Goal: Task Accomplishment & Management: Manage account settings

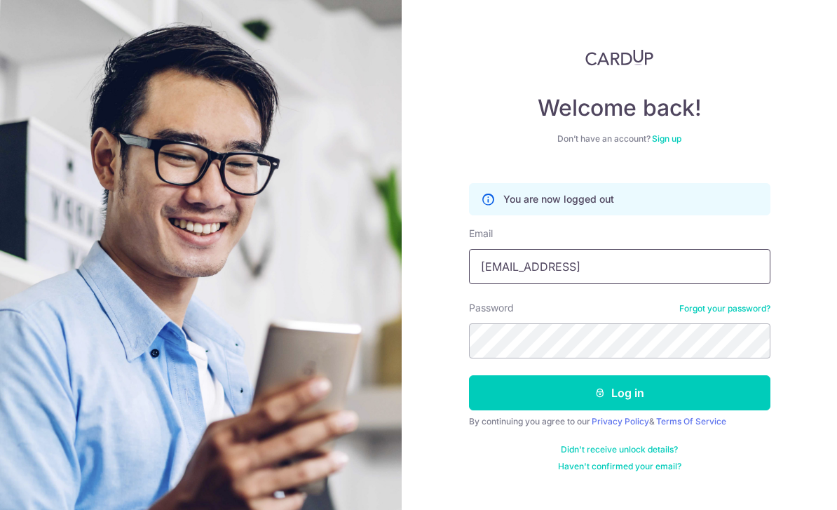
click at [535, 271] on input "carolyn_gtham@yahoo" at bounding box center [620, 266] width 302 height 35
click at [636, 269] on input "carolyn_tham@yahoo" at bounding box center [620, 266] width 302 height 35
type input "[PERSON_NAME][EMAIL_ADDRESS][MEDICAL_DATA][DOMAIN_NAME]"
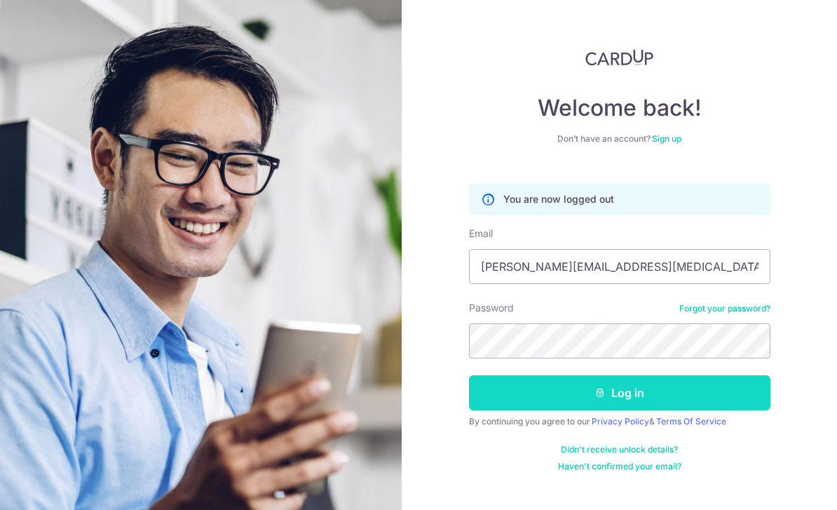
click at [701, 394] on button "Log in" at bounding box center [620, 392] width 302 height 35
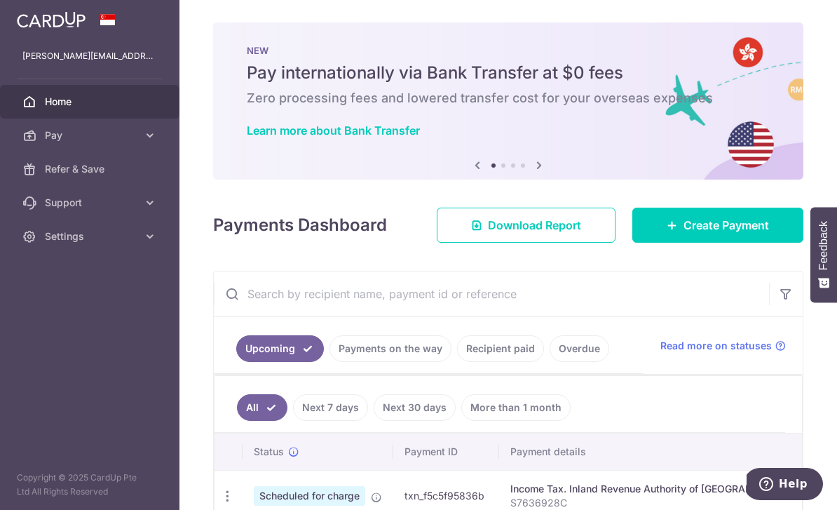
click at [0, 0] on icon "button" at bounding box center [0, 0] width 0 height 0
click at [151, 134] on icon at bounding box center [150, 135] width 14 height 14
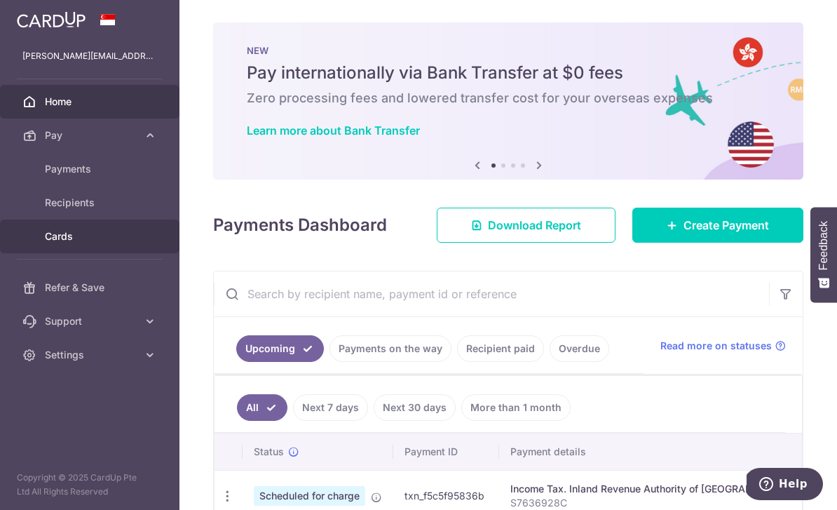
click at [72, 240] on span "Cards" at bounding box center [91, 236] width 93 height 14
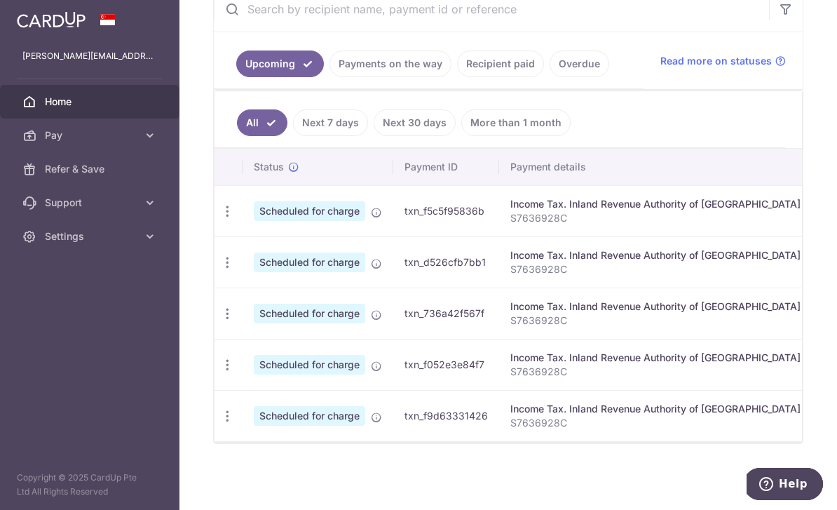
scroll to position [280, 0]
click at [293, 136] on link "Next 7 days" at bounding box center [330, 122] width 75 height 27
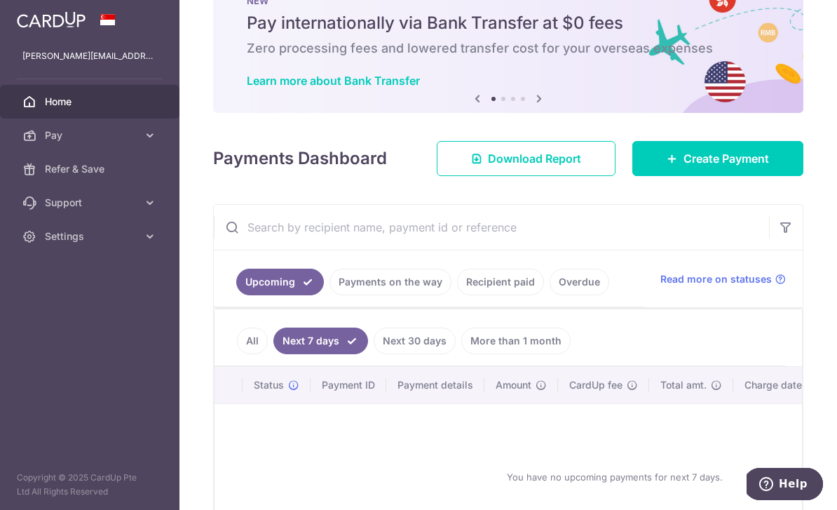
scroll to position [51, 0]
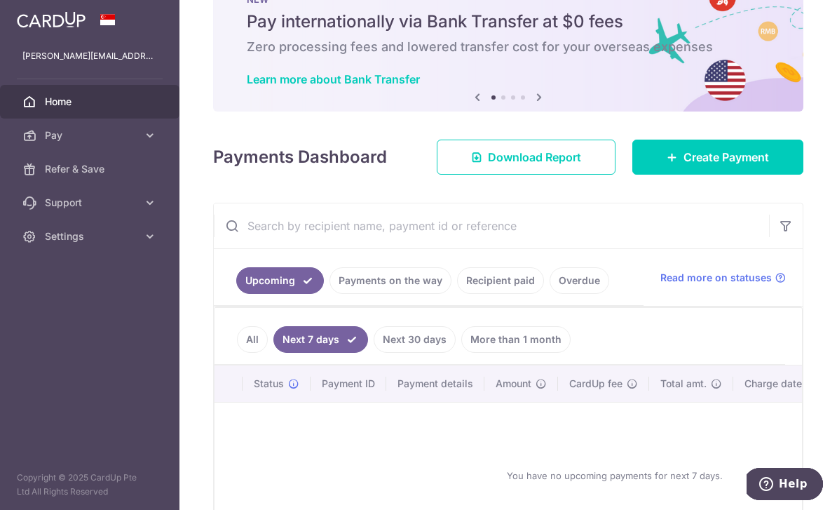
click at [237, 353] on link "All" at bounding box center [252, 339] width 31 height 27
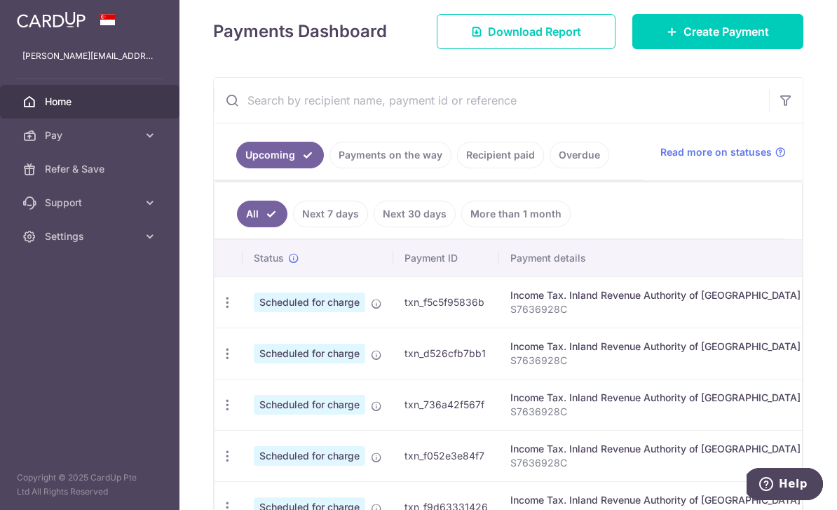
scroll to position [155, 0]
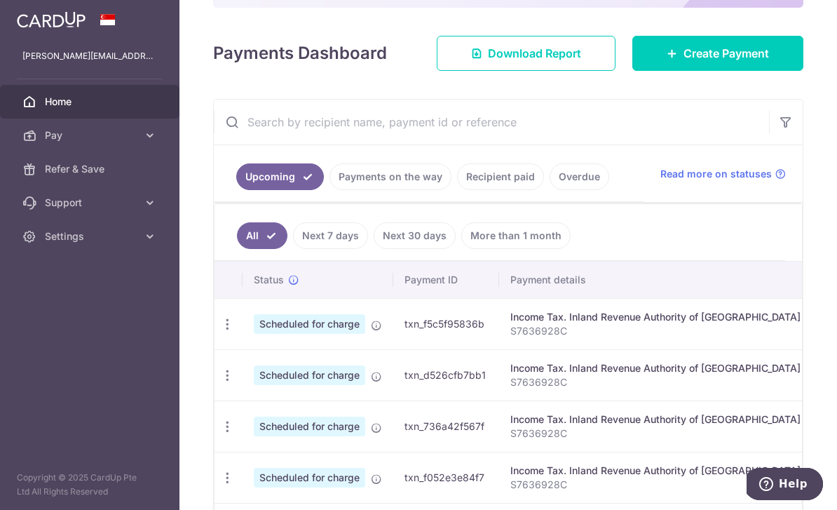
click at [0, 0] on icon "button" at bounding box center [0, 0] width 0 height 0
click at [152, 138] on icon at bounding box center [150, 135] width 14 height 14
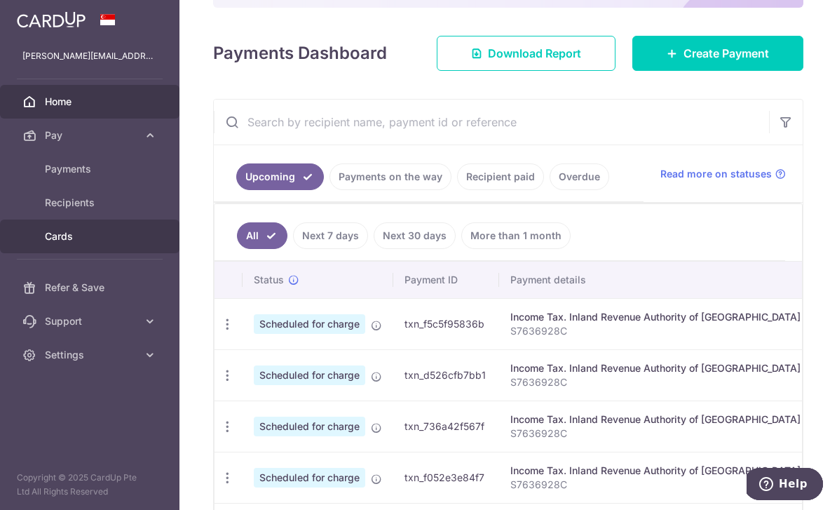
click at [65, 241] on span "Cards" at bounding box center [91, 236] width 93 height 14
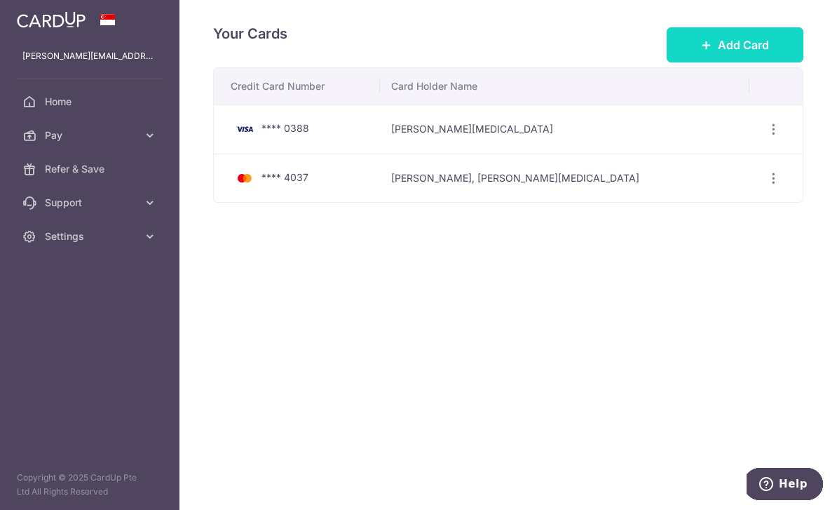
click at [725, 53] on span "Add Card" at bounding box center [743, 44] width 51 height 17
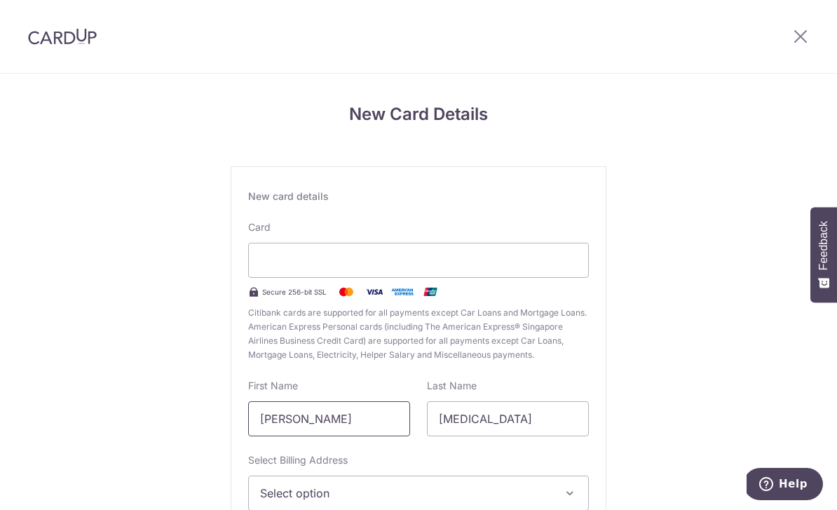
click at [354, 424] on input "Siew Hui, Carolyn" at bounding box center [329, 418] width 162 height 35
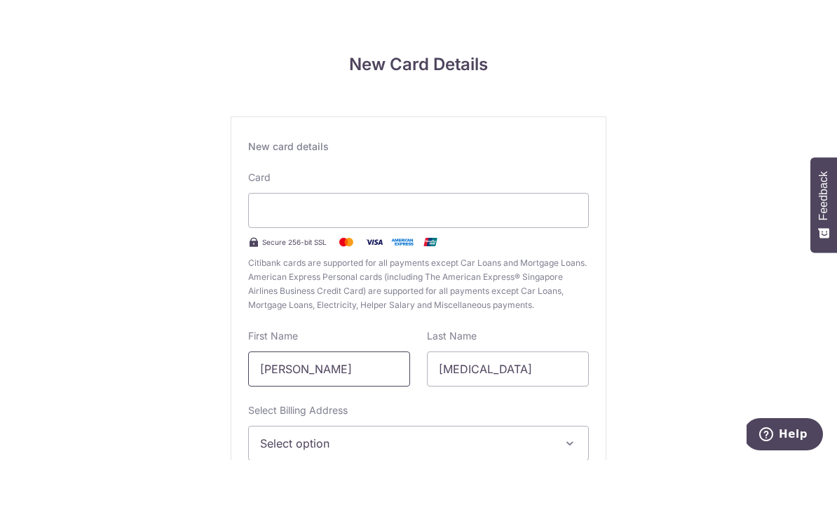
click at [260, 401] on input "Siew Hui, Carolyn" at bounding box center [329, 418] width 162 height 35
click at [258, 401] on input "Siew Hui, Carolyn" at bounding box center [329, 418] width 162 height 35
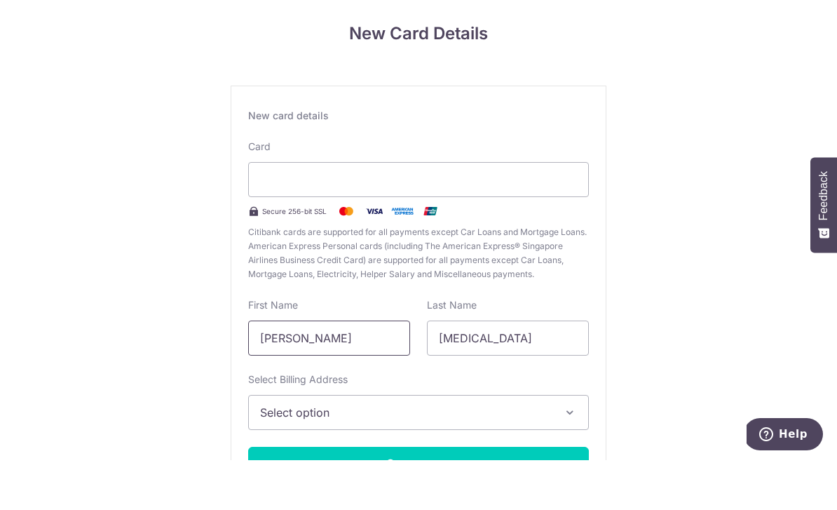
scroll to position [52, 0]
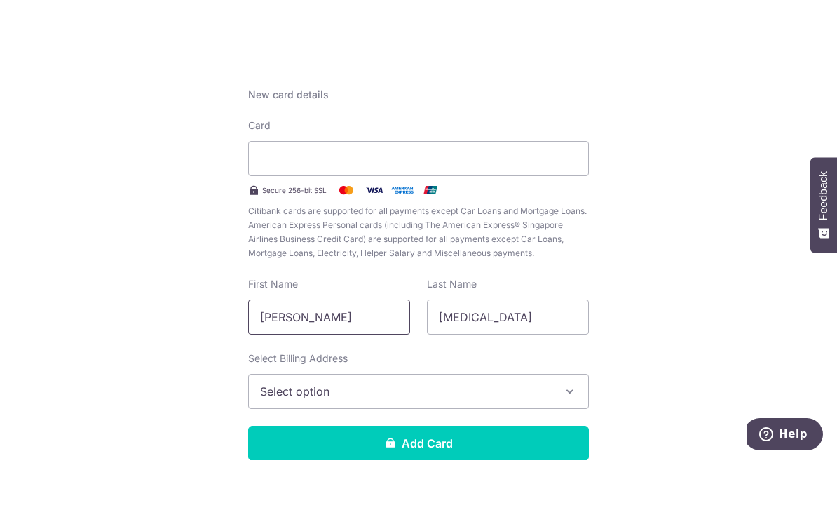
type input "Carolyn"
click at [562, 424] on button "Select option" at bounding box center [418, 441] width 341 height 35
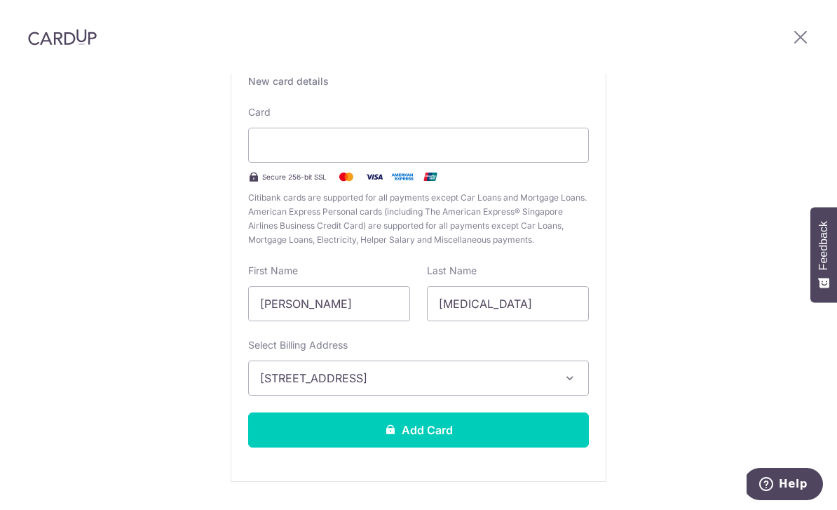
scroll to position [114, 0]
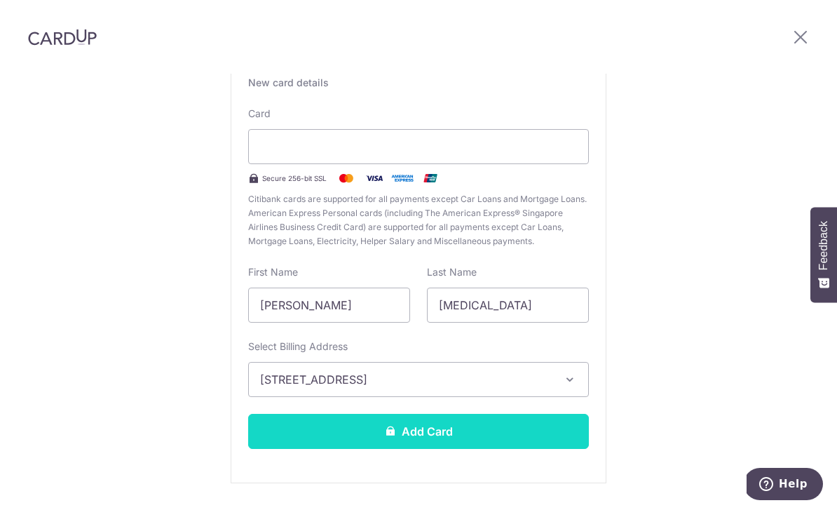
click at [483, 414] on button "Add Card" at bounding box center [418, 431] width 341 height 35
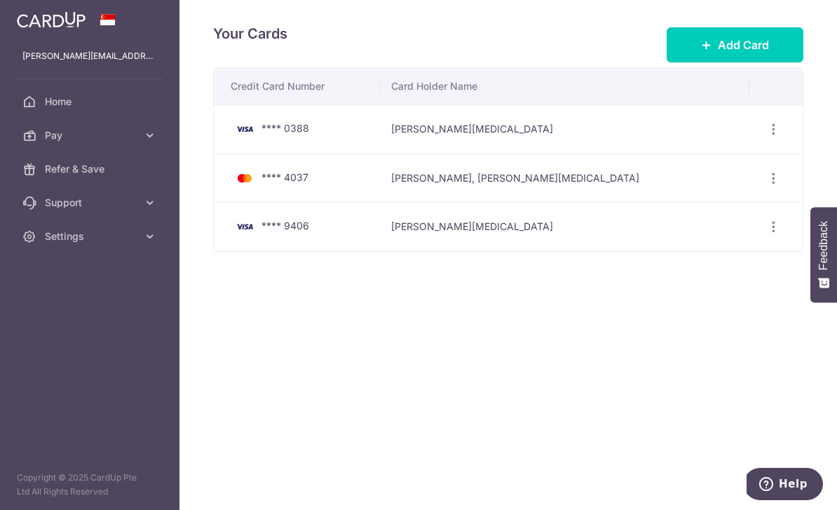
click at [0, 0] on icon "button" at bounding box center [0, 0] width 0 height 0
click at [67, 108] on span "Home" at bounding box center [91, 102] width 93 height 14
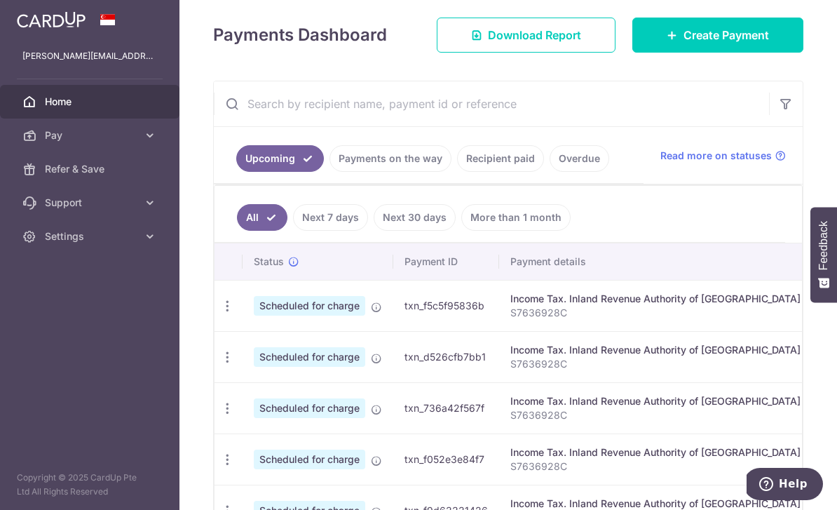
scroll to position [189, 0]
click at [220, 314] on icon "button" at bounding box center [227, 307] width 15 height 15
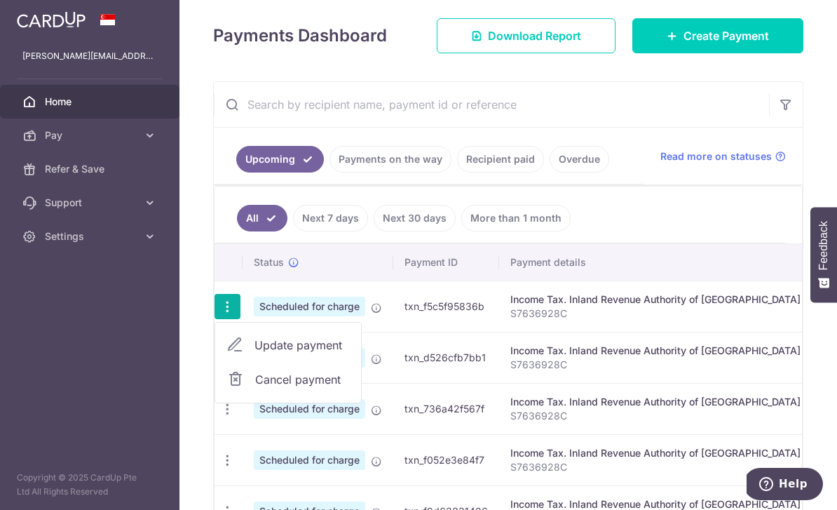
click at [255, 354] on span "Update payment" at bounding box center [302, 345] width 95 height 17
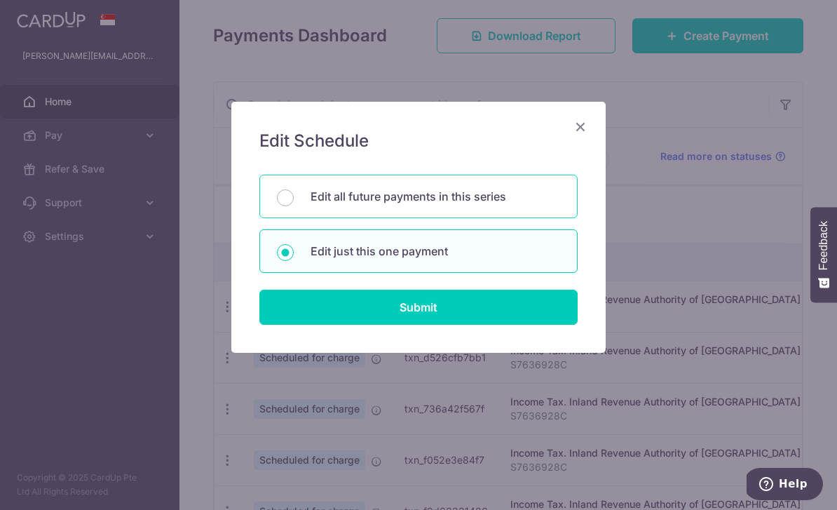
click at [281, 213] on div "Edit all future payments in this series" at bounding box center [419, 196] width 318 height 43
radio input "true"
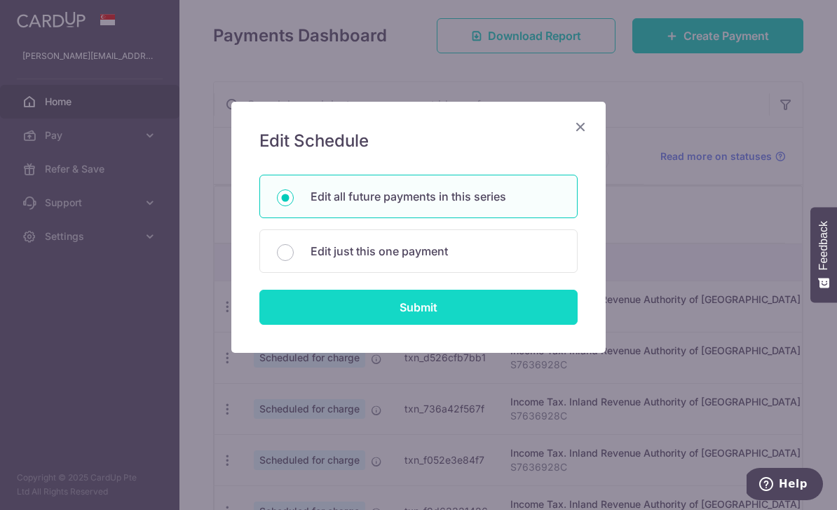
click at [420, 311] on input "Submit" at bounding box center [419, 307] width 318 height 35
radio input "true"
type input "5,900.73"
type input "S7636928C"
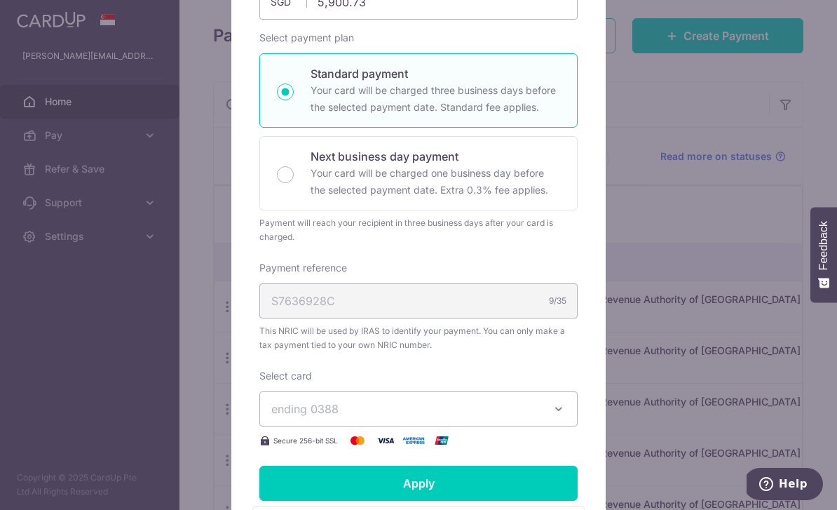
scroll to position [272, 0]
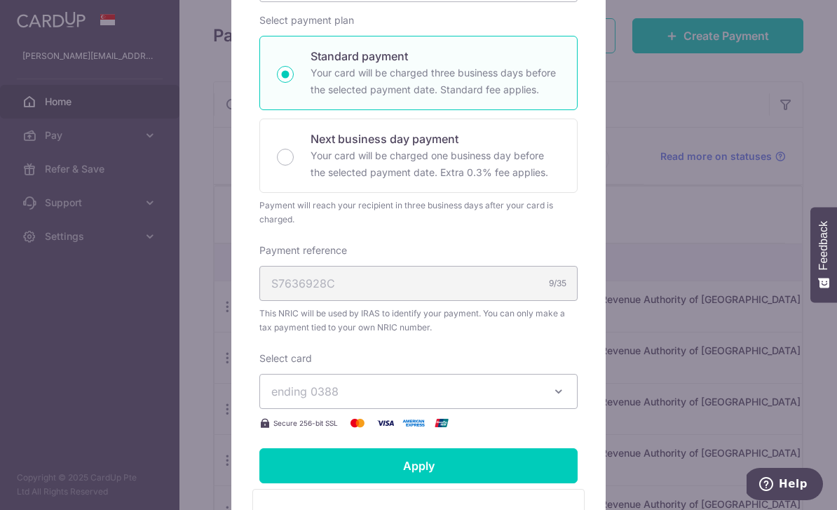
click at [562, 387] on icon "button" at bounding box center [559, 391] width 14 height 14
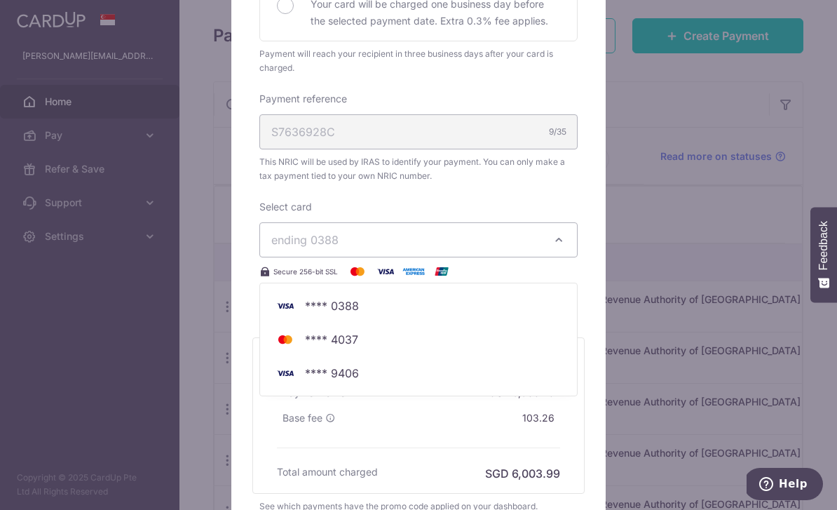
scroll to position [426, 0]
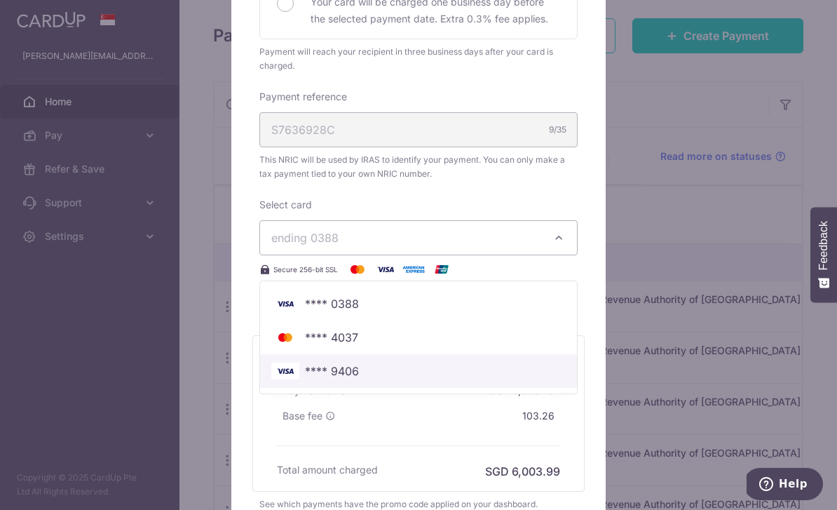
click at [352, 370] on span "**** 9406" at bounding box center [332, 371] width 54 height 17
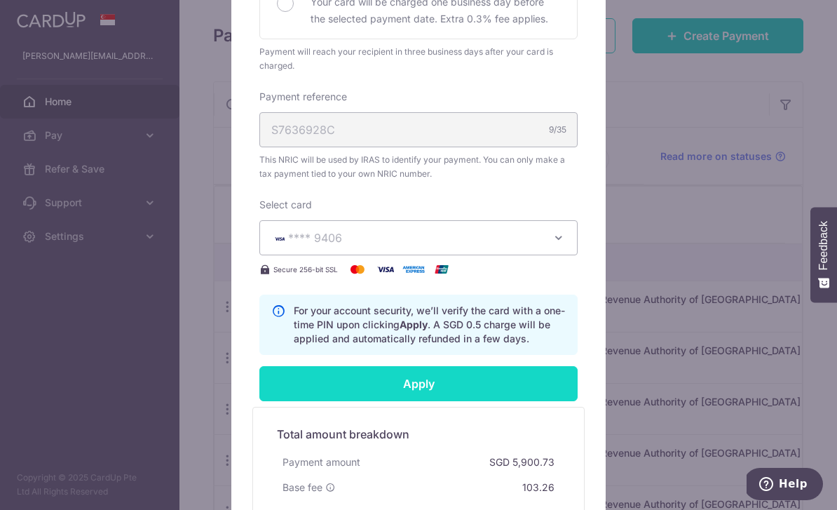
click at [468, 384] on input "Apply" at bounding box center [419, 383] width 318 height 35
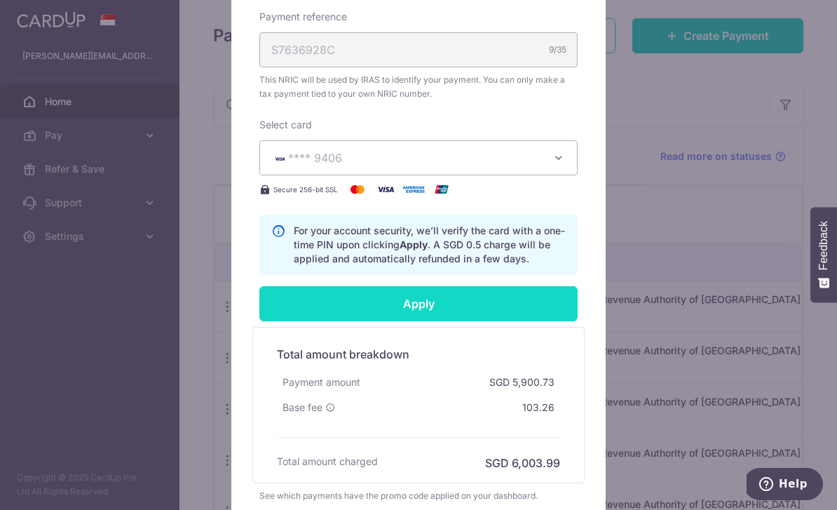
scroll to position [591, 0]
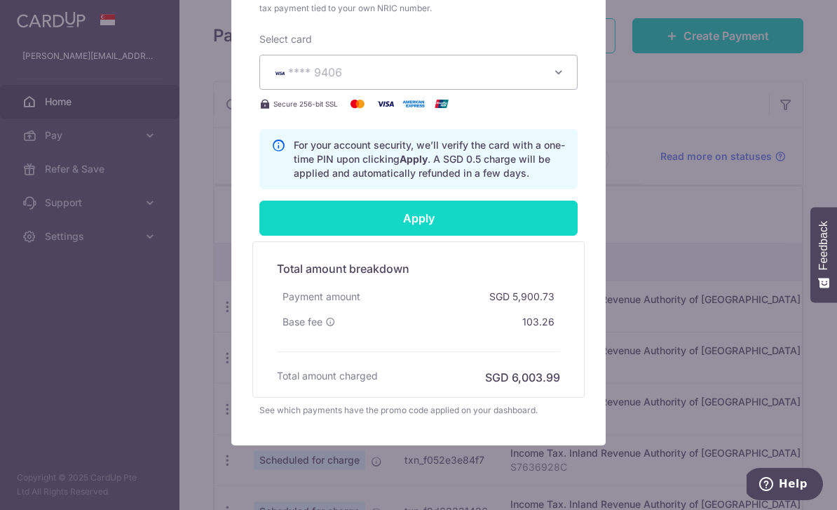
type input "Successfully Applied"
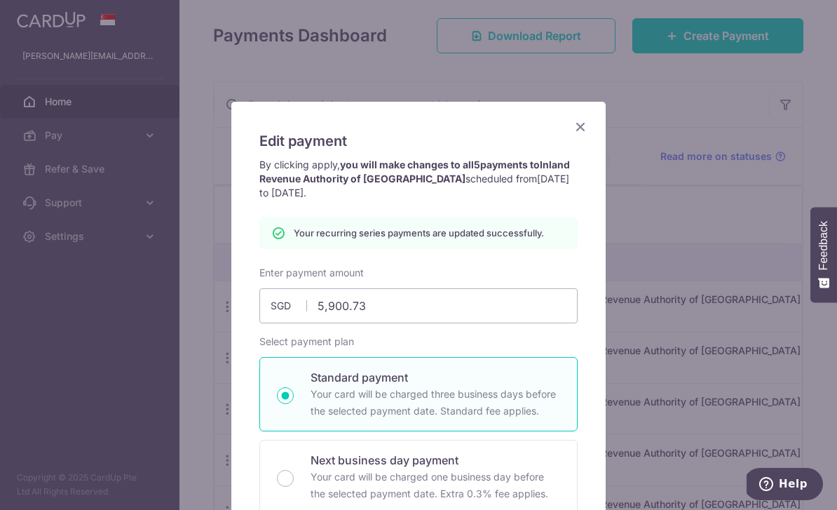
scroll to position [0, 0]
click at [580, 119] on icon "Close" at bounding box center [580, 127] width 17 height 18
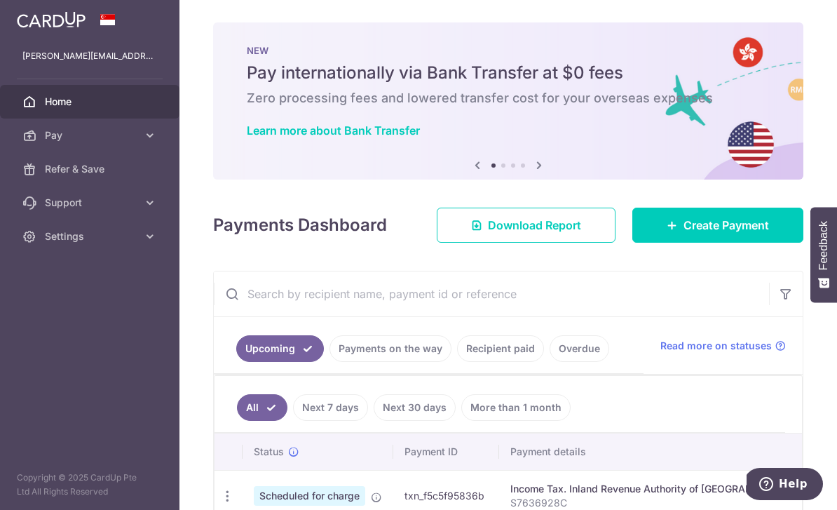
click at [0, 0] on icon "button" at bounding box center [0, 0] width 0 height 0
click at [151, 143] on link "Pay" at bounding box center [90, 136] width 180 height 34
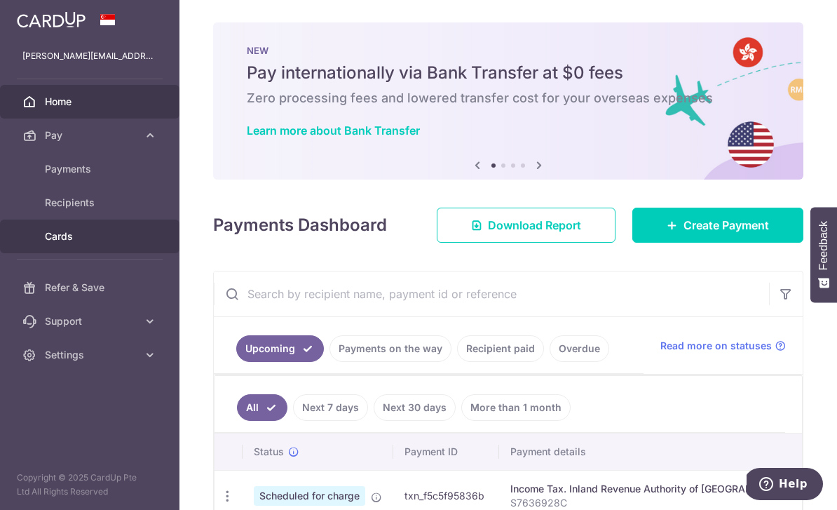
click at [70, 241] on span "Cards" at bounding box center [91, 236] width 93 height 14
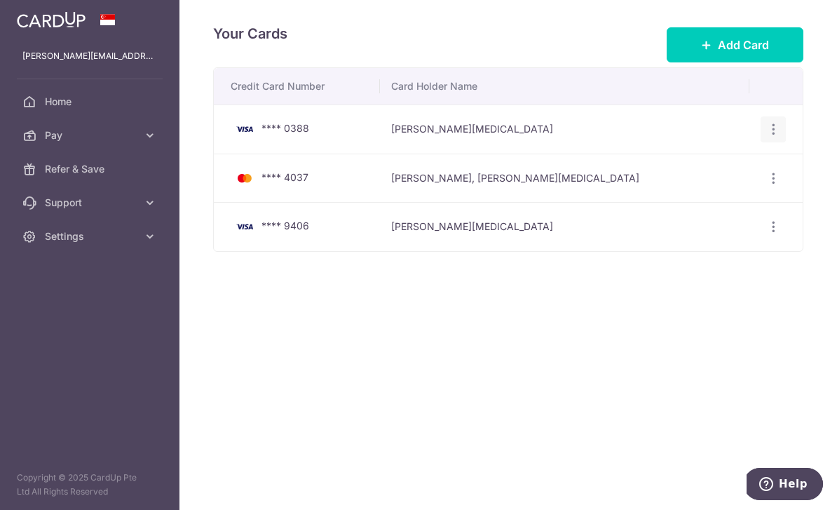
click at [776, 137] on icon "button" at bounding box center [774, 129] width 15 height 15
click at [700, 210] on span "Delete" at bounding box center [726, 202] width 95 height 17
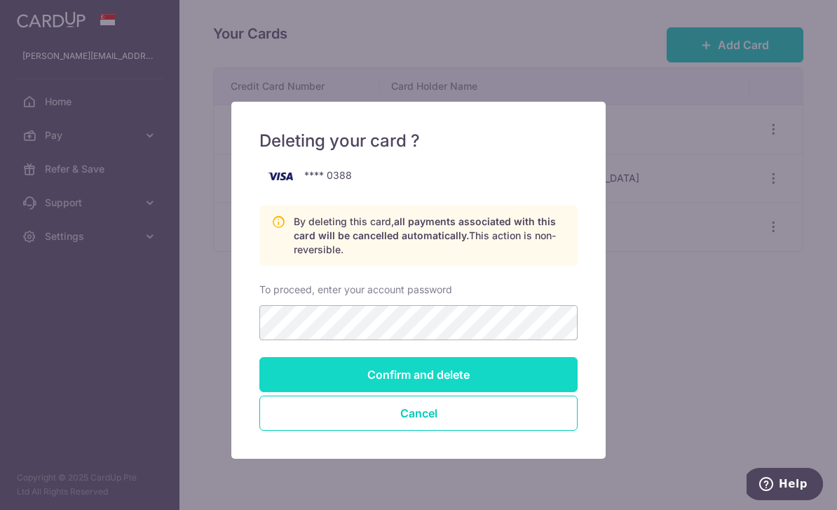
click at [492, 374] on input "Confirm and delete" at bounding box center [419, 374] width 318 height 35
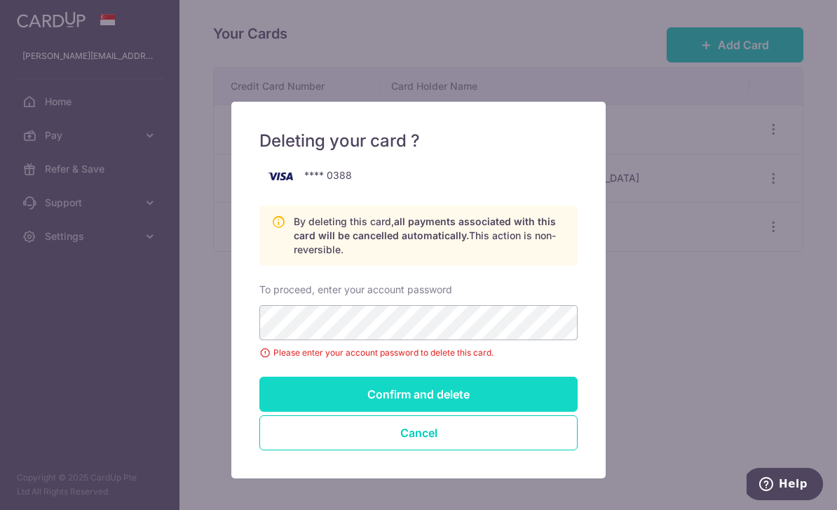
click at [492, 391] on input "Confirm and delete" at bounding box center [419, 394] width 318 height 35
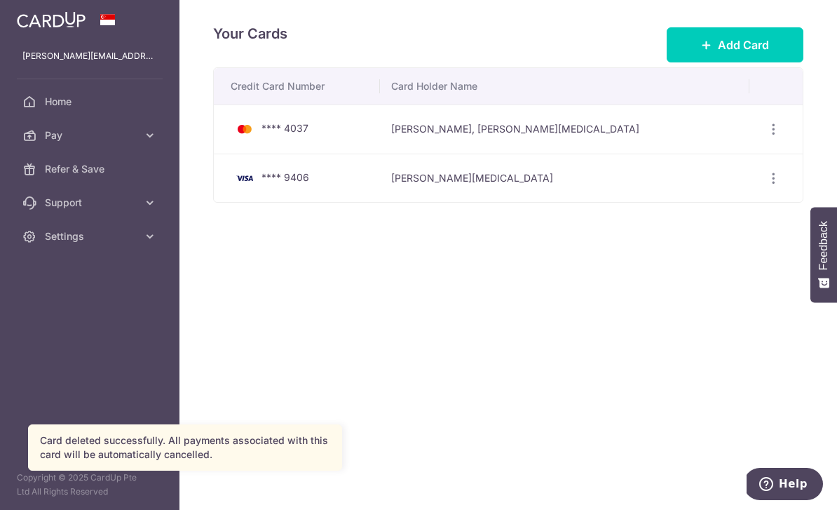
click at [0, 0] on icon "button" at bounding box center [0, 0] width 0 height 0
click at [62, 104] on span "Home" at bounding box center [91, 102] width 93 height 14
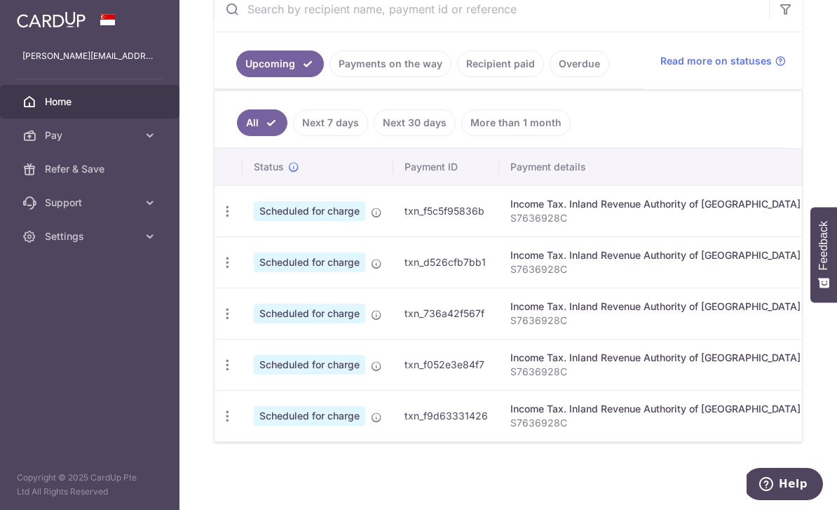
scroll to position [297, 0]
click at [220, 219] on icon "button" at bounding box center [227, 211] width 15 height 15
click at [255, 258] on span "Update payment" at bounding box center [302, 249] width 95 height 17
radio input "true"
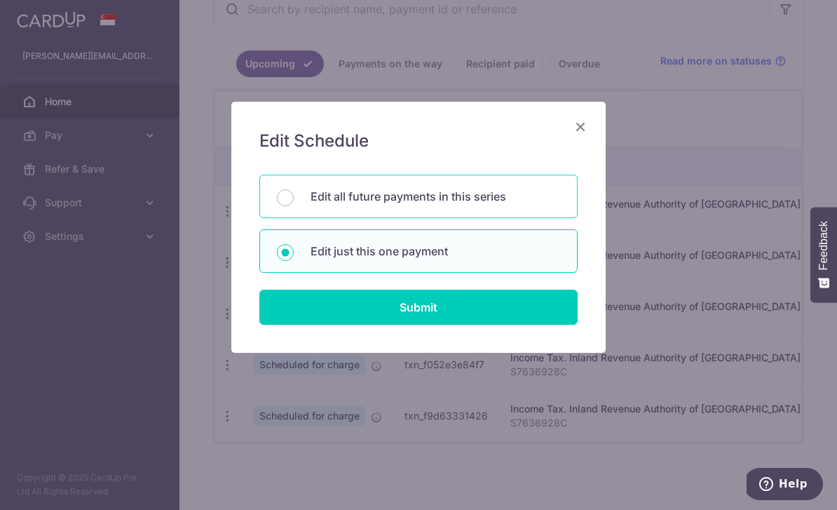
click at [486, 188] on p "Edit all future payments in this series" at bounding box center [436, 196] width 250 height 17
click at [294, 189] on input "Edit all future payments in this series" at bounding box center [285, 197] width 17 height 17
radio input "true"
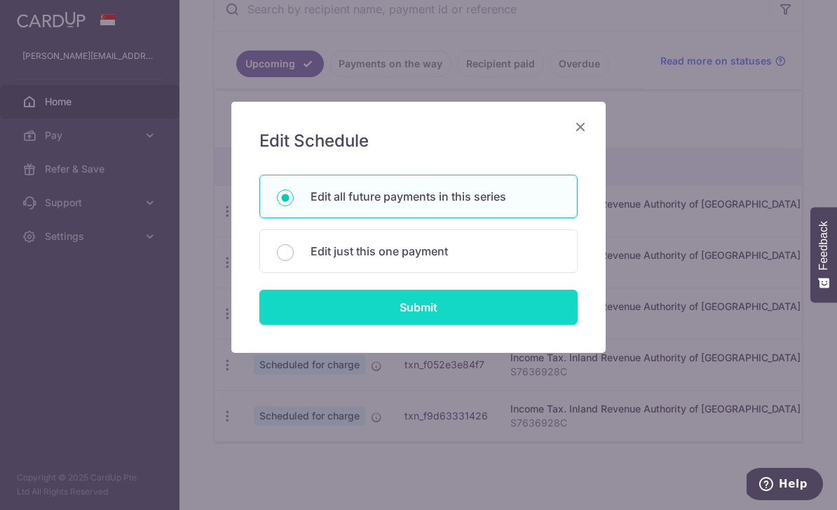
click at [499, 297] on input "Submit" at bounding box center [419, 307] width 318 height 35
radio input "true"
type input "5,900.73"
type input "S7636928C"
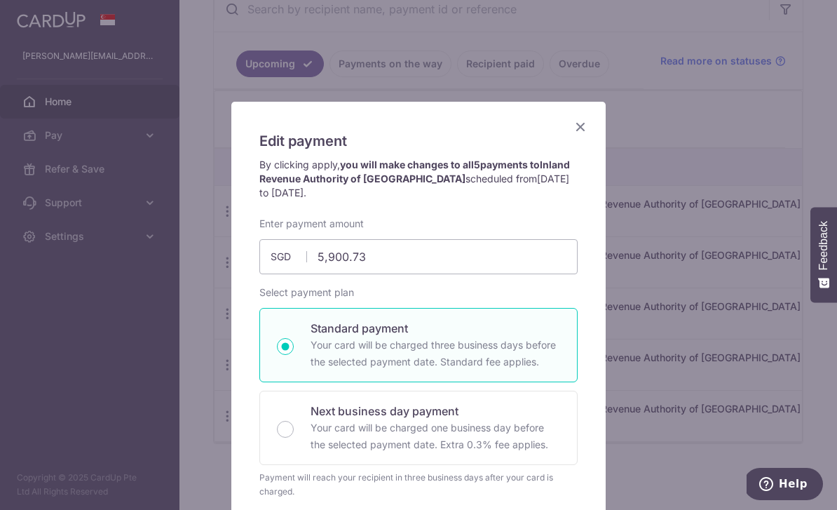
scroll to position [0, 0]
click at [584, 124] on icon "Close" at bounding box center [580, 127] width 17 height 18
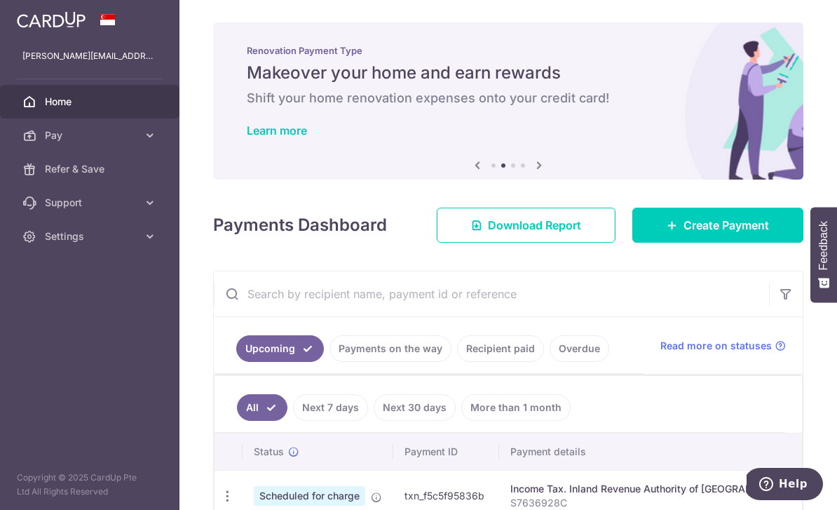
click at [0, 0] on icon "button" at bounding box center [0, 0] width 0 height 0
click at [85, 23] on img at bounding box center [51, 19] width 69 height 17
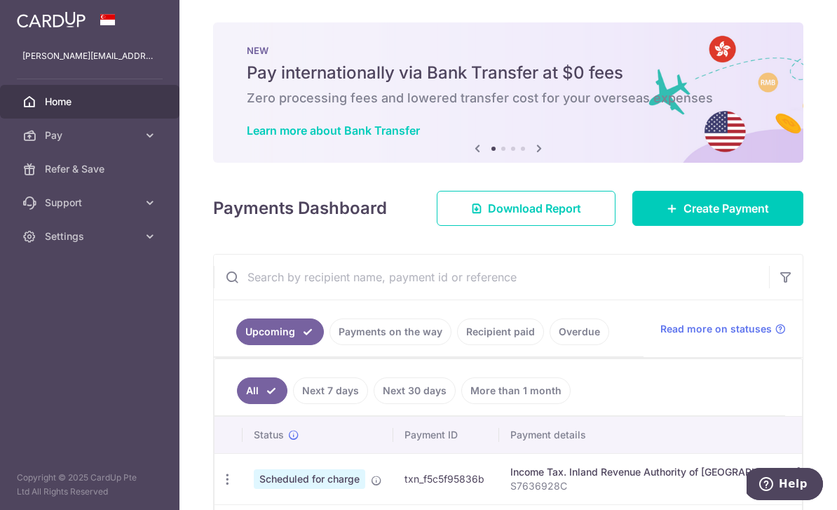
scroll to position [-1, 0]
click at [0, 0] on icon "button" at bounding box center [0, 0] width 0 height 0
click at [89, 62] on p "carolyn_tham@yahoo.com.sg" at bounding box center [89, 56] width 135 height 14
click at [112, 50] on p "carolyn_tham@yahoo.com.sg" at bounding box center [89, 56] width 135 height 14
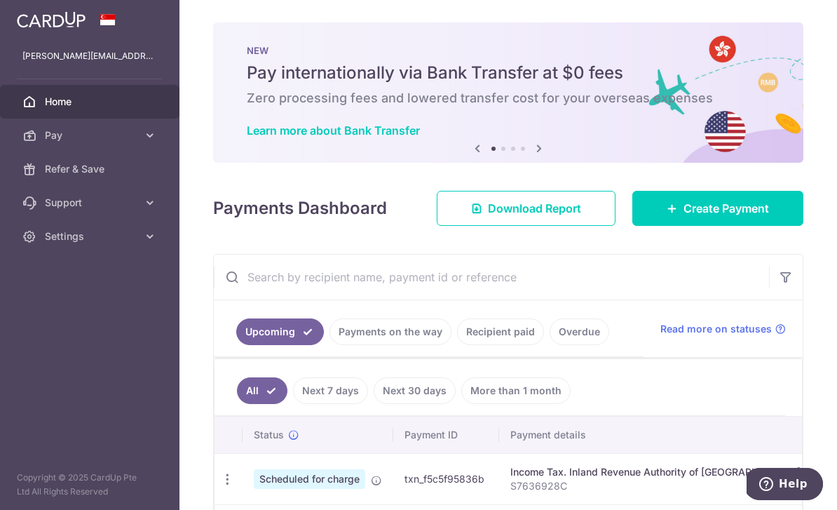
click at [136, 32] on div at bounding box center [90, 19] width 180 height 39
click at [148, 231] on icon at bounding box center [150, 236] width 14 height 14
click at [75, 305] on span "Logout" at bounding box center [91, 304] width 93 height 14
